Goal: Task Accomplishment & Management: Manage account settings

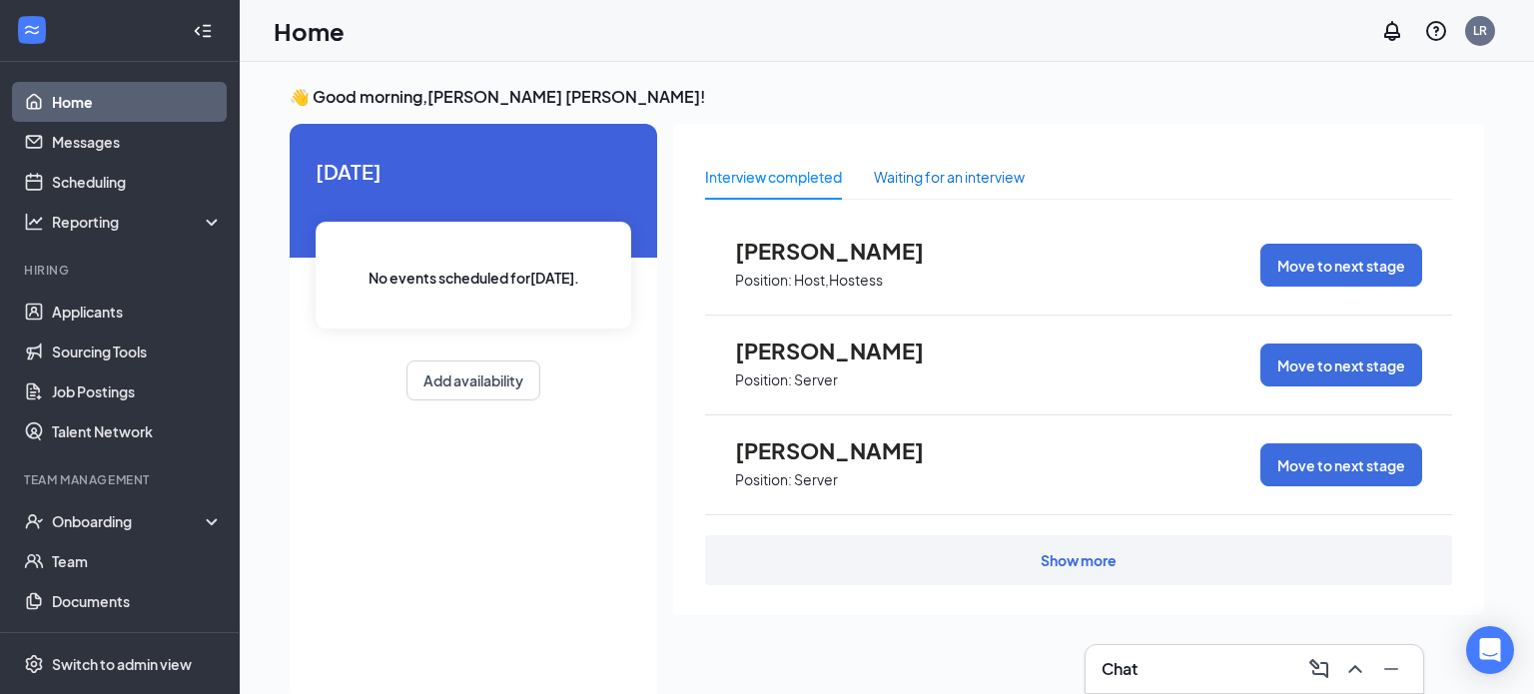
click at [946, 177] on div "Waiting for an interview" at bounding box center [949, 177] width 151 height 22
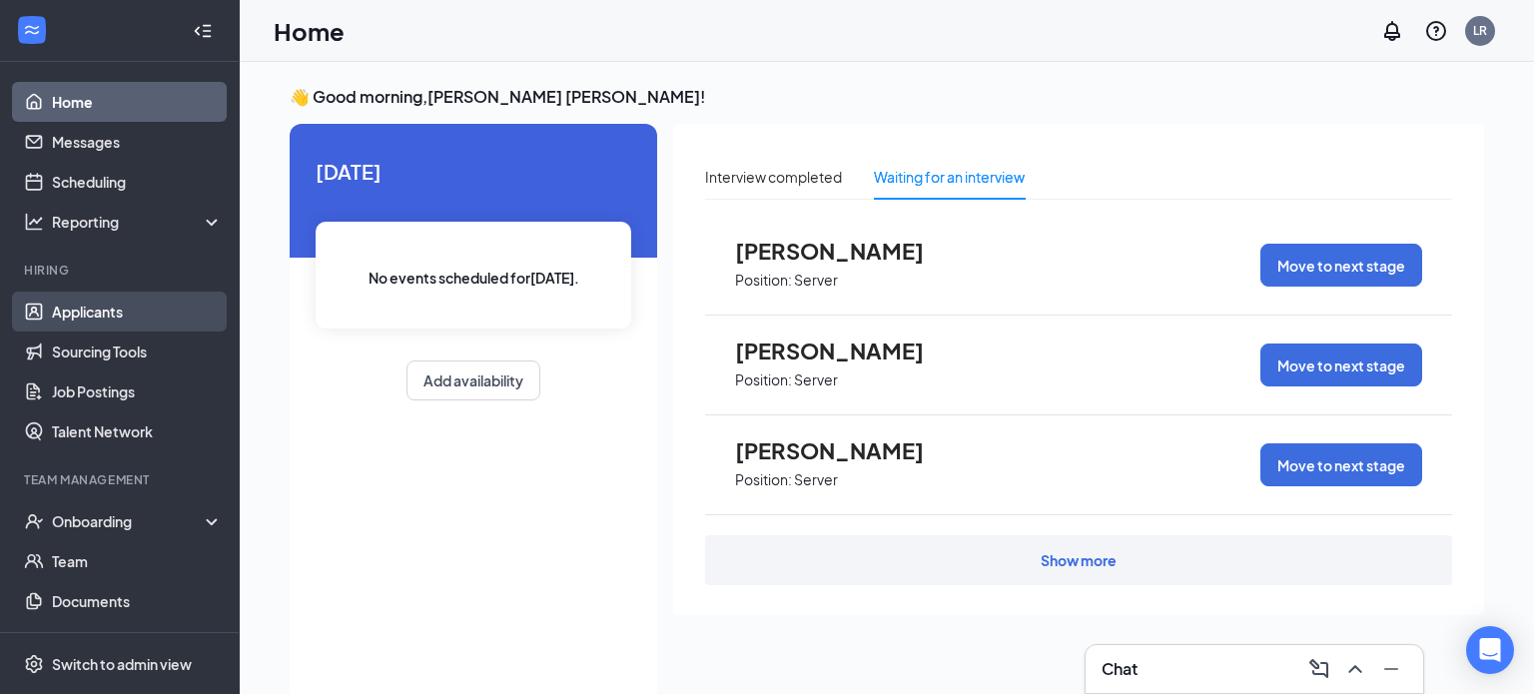
click at [122, 315] on link "Applicants" at bounding box center [137, 312] width 171 height 40
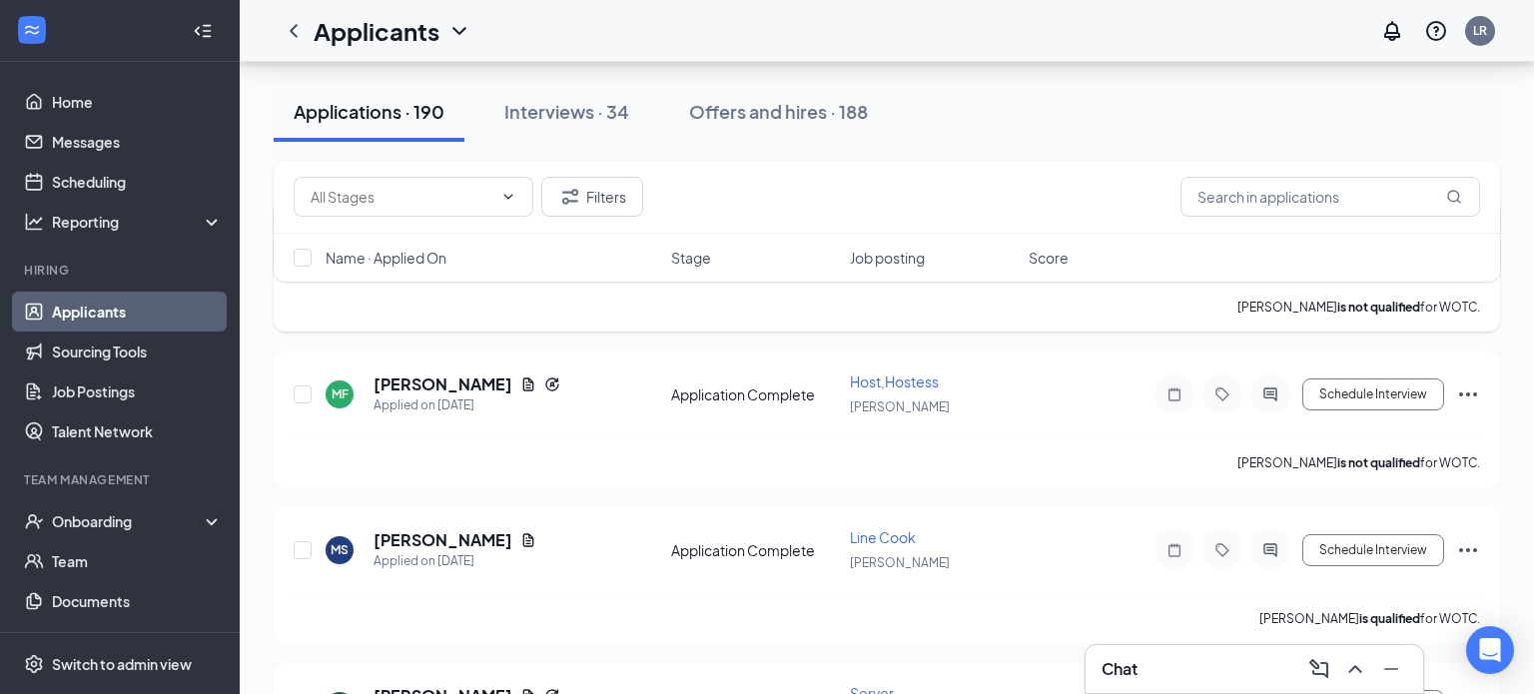
scroll to position [1654, 0]
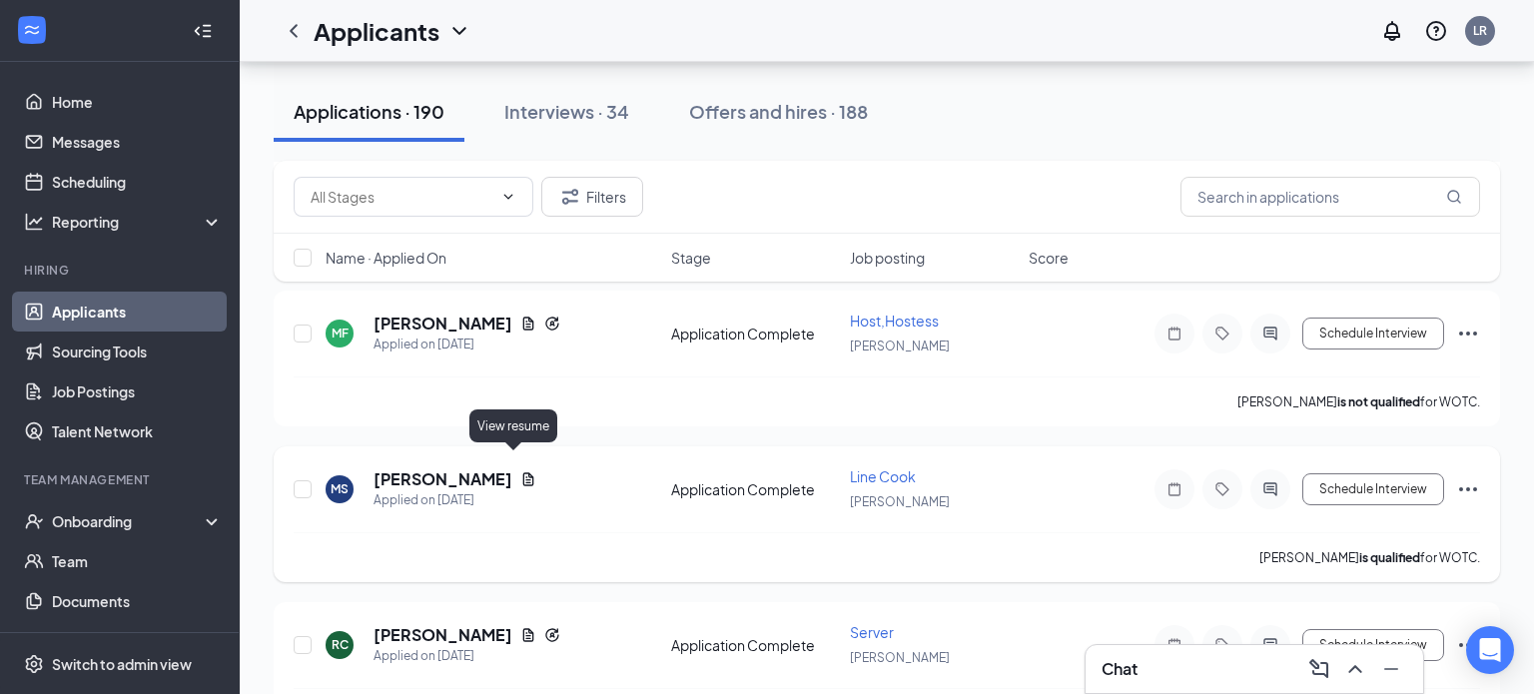
click at [523, 472] on icon "Document" at bounding box center [528, 478] width 11 height 13
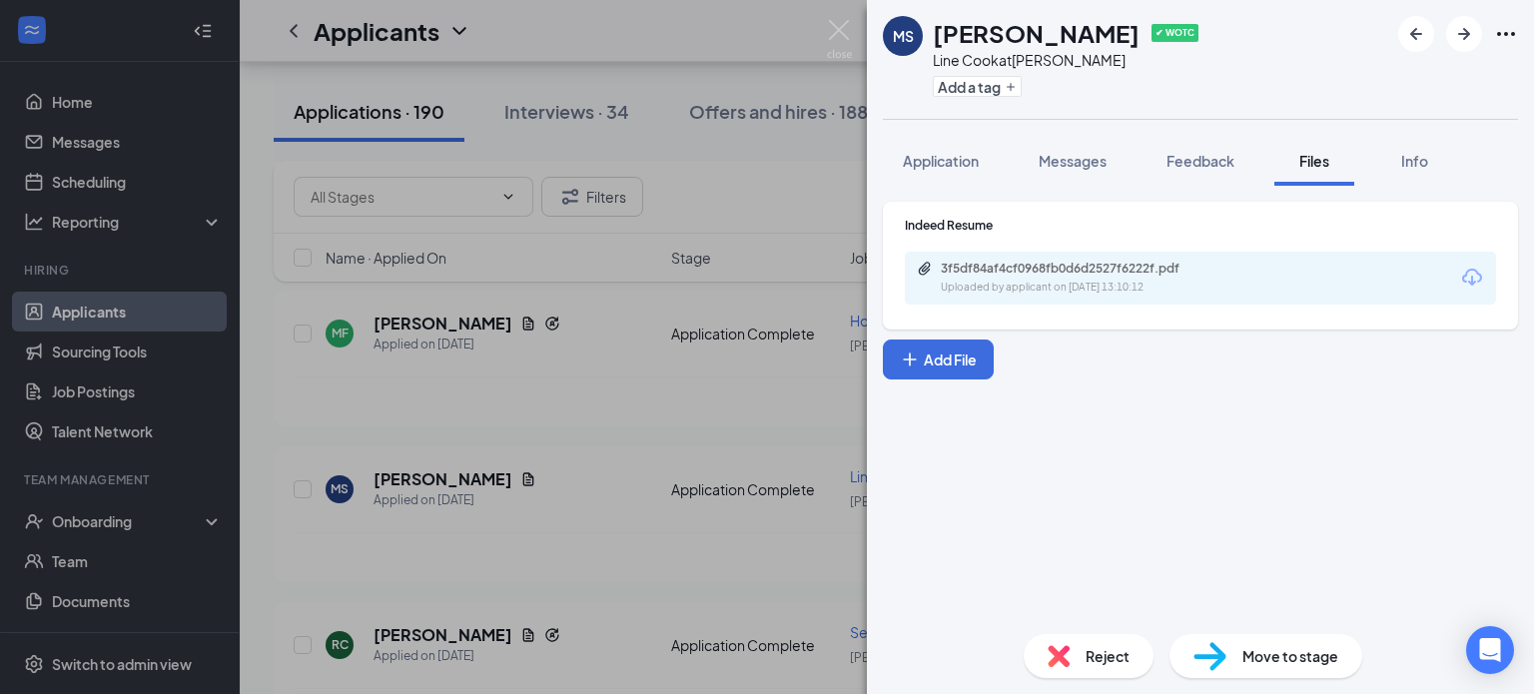
click at [1048, 287] on div "Uploaded by applicant on [DATE] 13:10:12" at bounding box center [1091, 288] width 300 height 16
click at [756, 175] on div "[PERSON_NAME] ✔ WOTC Line Cook at [PERSON_NAME] Add a tag Application Messages …" at bounding box center [767, 347] width 1534 height 694
click at [834, 32] on img at bounding box center [839, 39] width 25 height 39
click at [847, 28] on div "Applicants LR" at bounding box center [887, 31] width 1294 height 62
click at [846, 28] on div "Applicants LR" at bounding box center [887, 31] width 1294 height 62
